Goal: Information Seeking & Learning: Learn about a topic

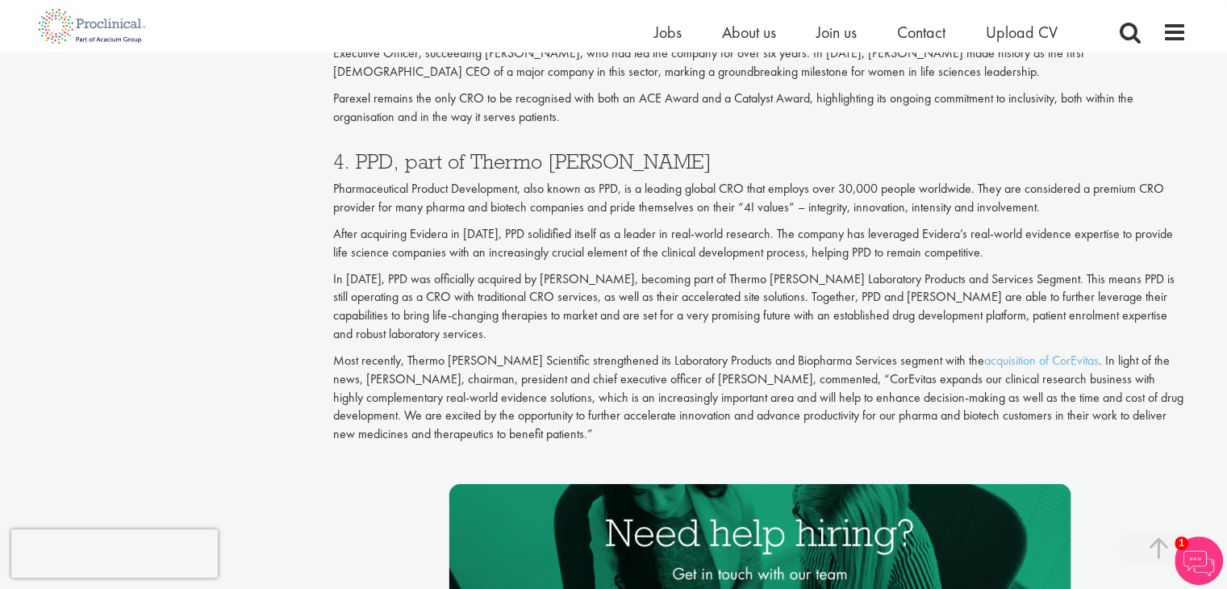
scroll to position [2147, 0]
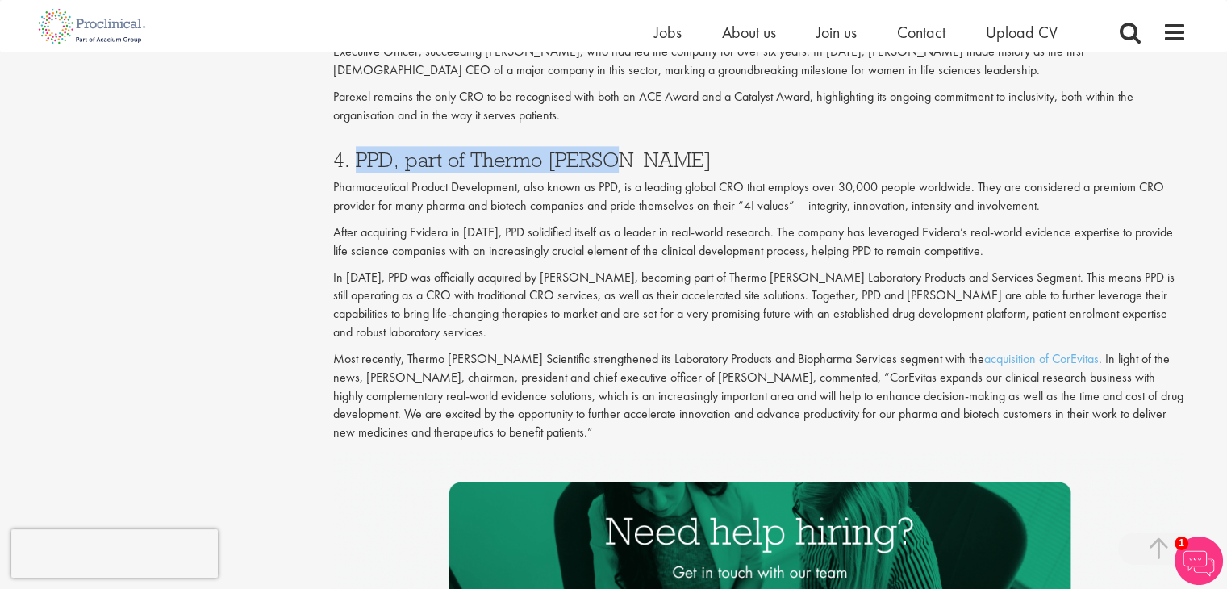
drag, startPoint x: 356, startPoint y: 155, endPoint x: 600, endPoint y: 159, distance: 243.6
click at [600, 159] on h3 "4. PPD, part of Thermo [PERSON_NAME]" at bounding box center [759, 159] width 853 height 21
copy h3 "PPD, part of [PERSON_NAME]"
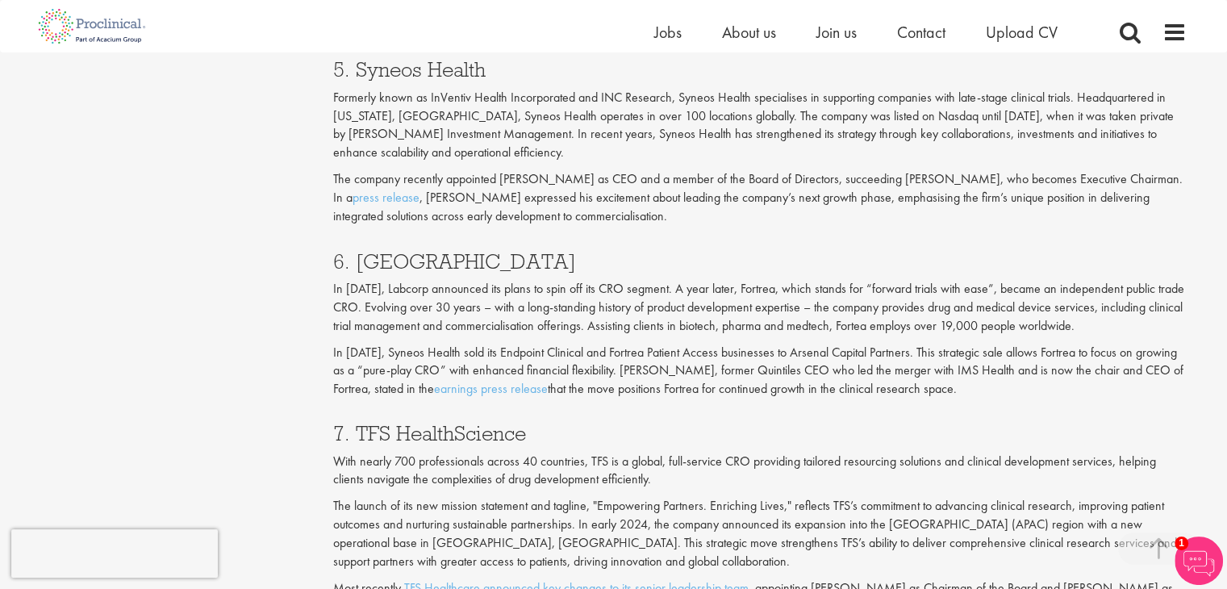
scroll to position [2815, 0]
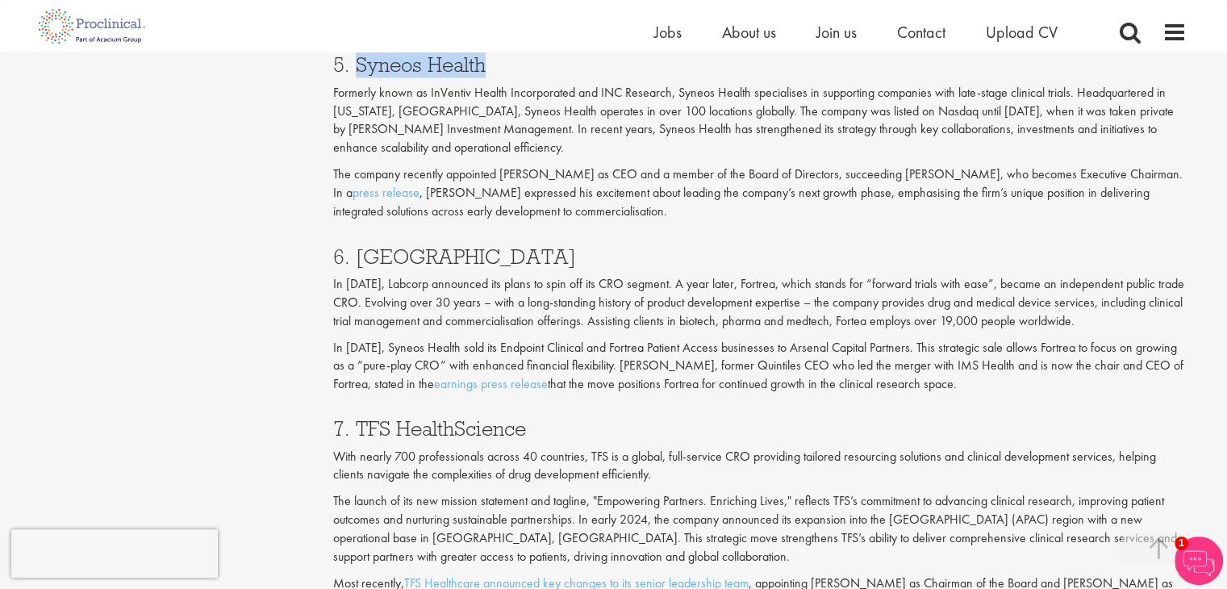
drag, startPoint x: 356, startPoint y: 70, endPoint x: 485, endPoint y: 72, distance: 129.9
click at [485, 72] on h3 "5. Syneos Health" at bounding box center [759, 64] width 853 height 21
copy h3 "Syneos Health"
click at [433, 65] on h3 "5. Syneos Health" at bounding box center [759, 64] width 853 height 21
drag, startPoint x: 356, startPoint y: 65, endPoint x: 487, endPoint y: 64, distance: 130.7
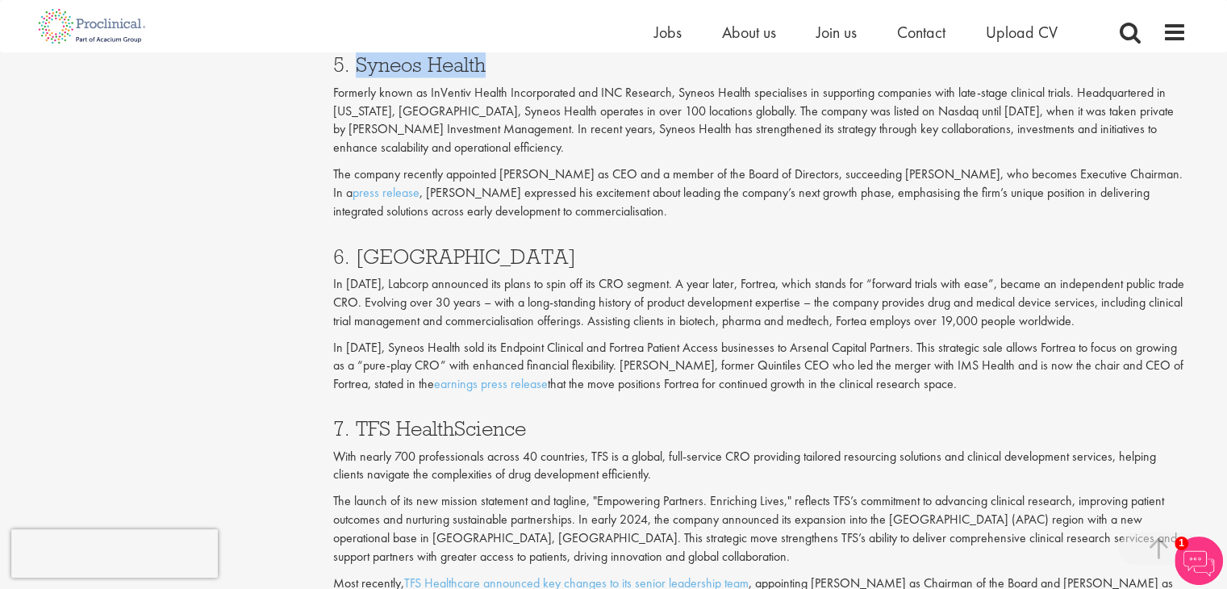
click at [487, 64] on h3 "5. Syneos Health" at bounding box center [759, 64] width 853 height 21
copy h3 "Syneos Health"
click at [450, 284] on p "In [DATE], Labcorp announced its plans to spin off its CRO segment. A year late…" at bounding box center [759, 302] width 853 height 56
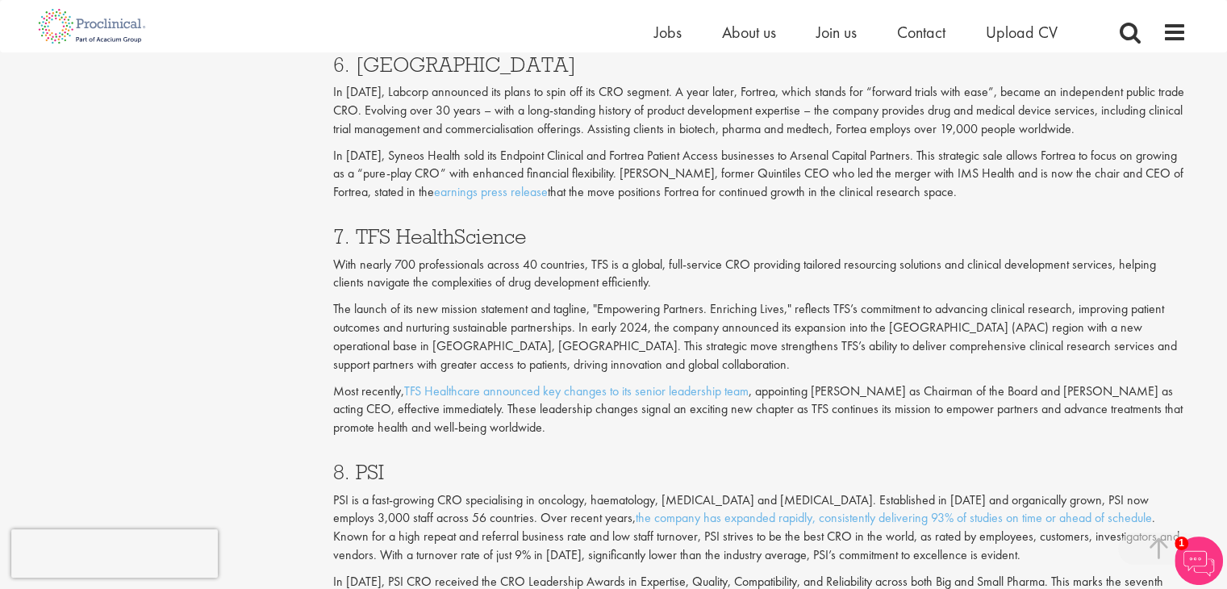
scroll to position [3007, 0]
drag, startPoint x: 356, startPoint y: 68, endPoint x: 441, endPoint y: 67, distance: 84.7
click at [441, 67] on h3 "6. [GEOGRAPHIC_DATA]" at bounding box center [759, 63] width 853 height 21
copy h3 "Fortrea"
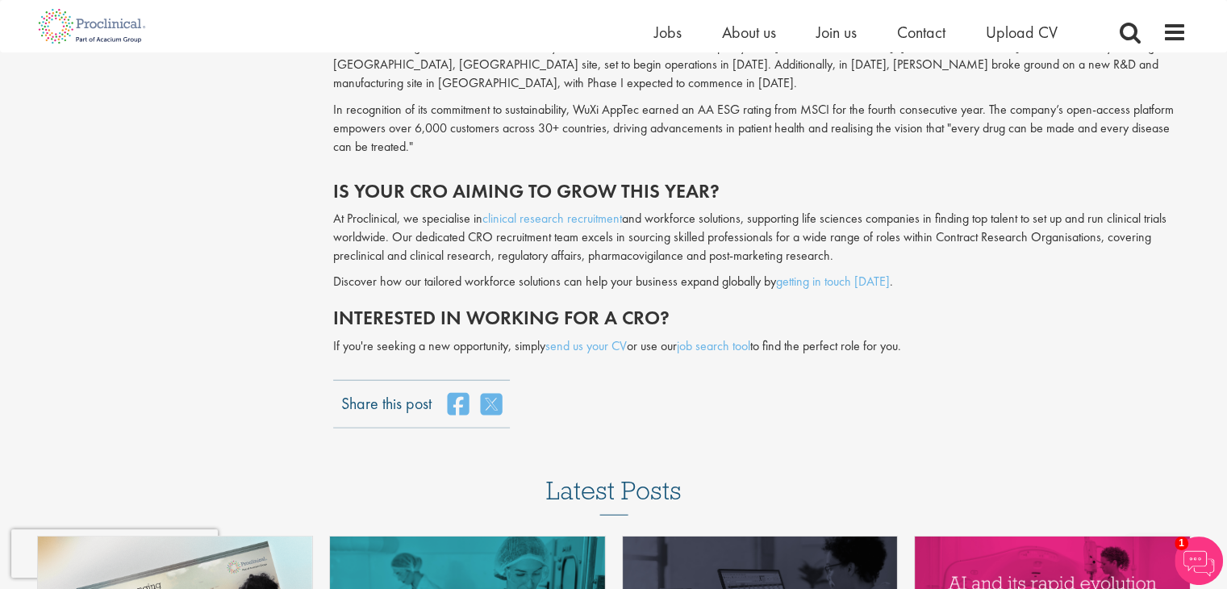
scroll to position [3923, 0]
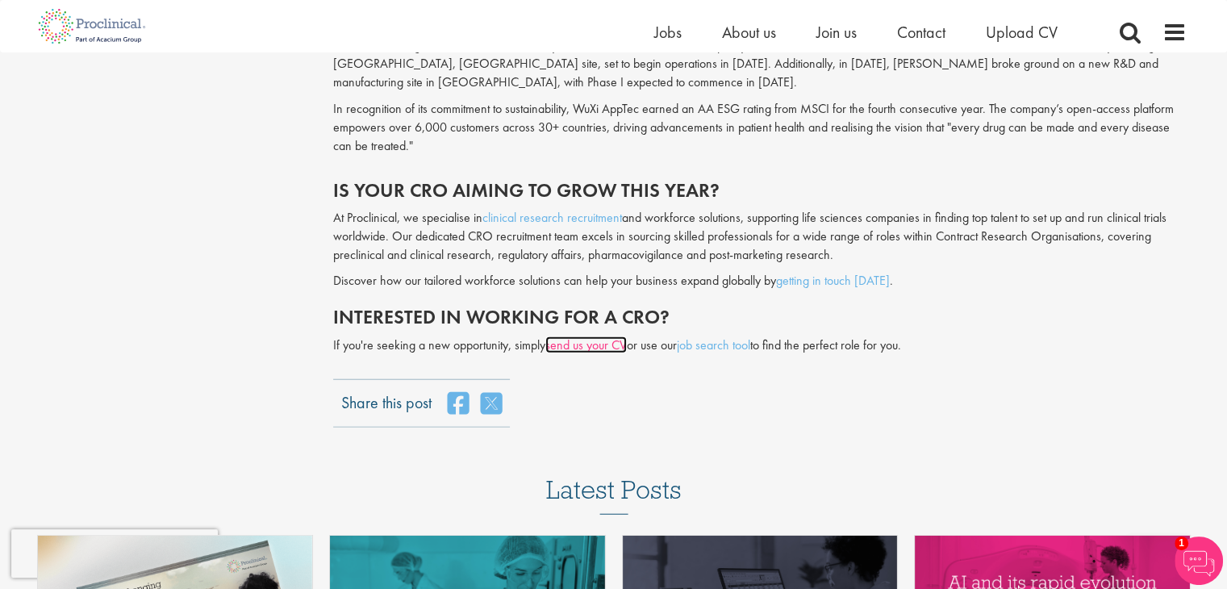
click at [601, 336] on link "send us your CV" at bounding box center [585, 344] width 81 height 17
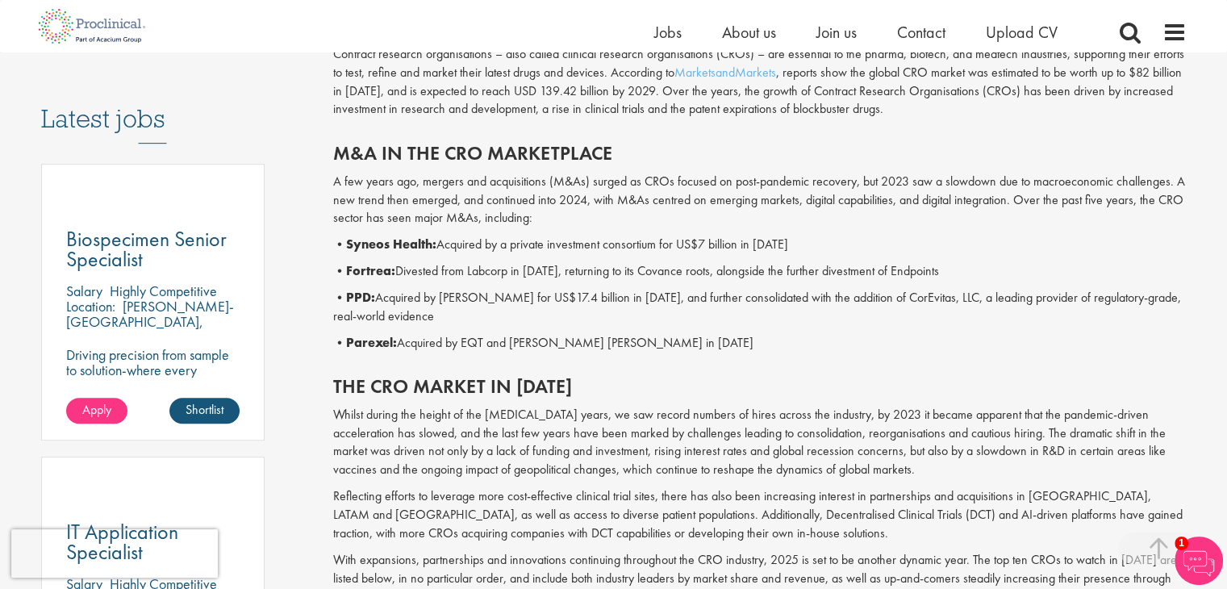
scroll to position [803, 0]
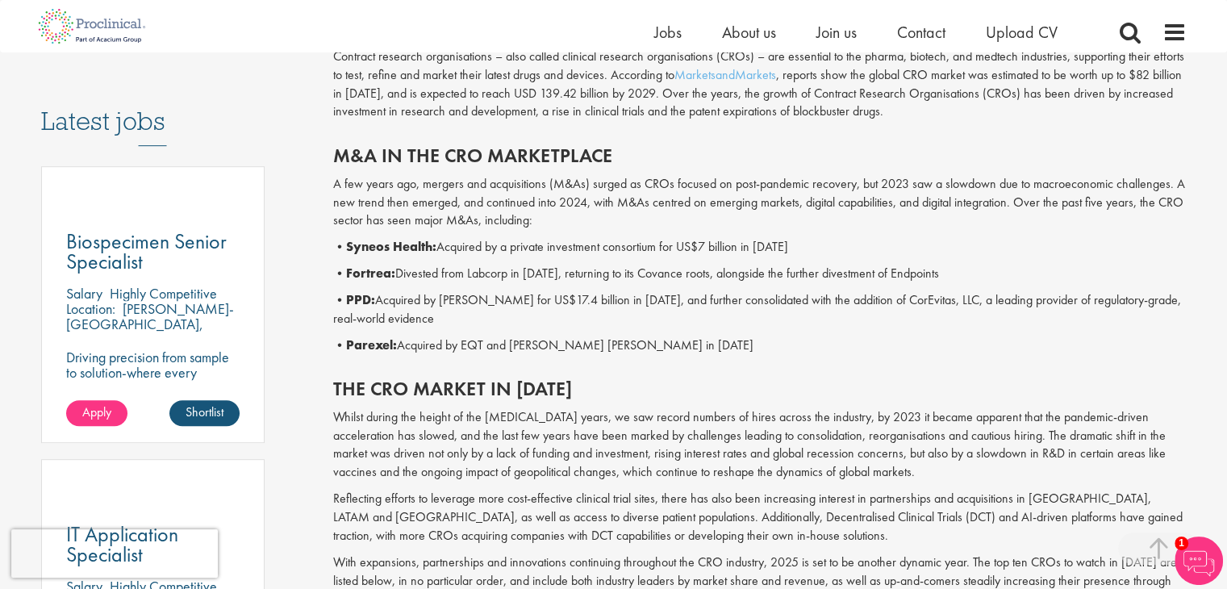
scroll to position [3923, 0]
